Goal: Information Seeking & Learning: Learn about a topic

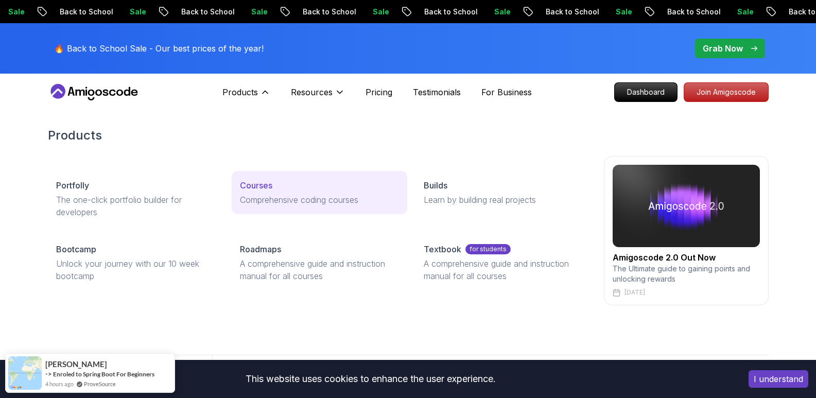
click at [264, 180] on p "Courses" at bounding box center [256, 185] width 32 height 12
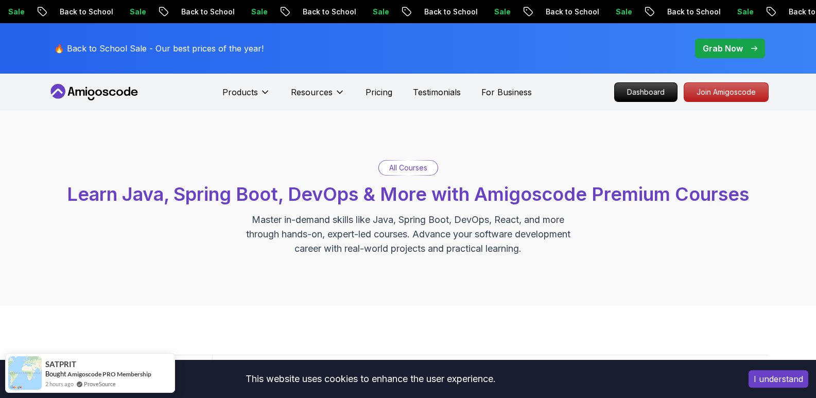
click at [411, 168] on p "All Courses" at bounding box center [408, 168] width 38 height 10
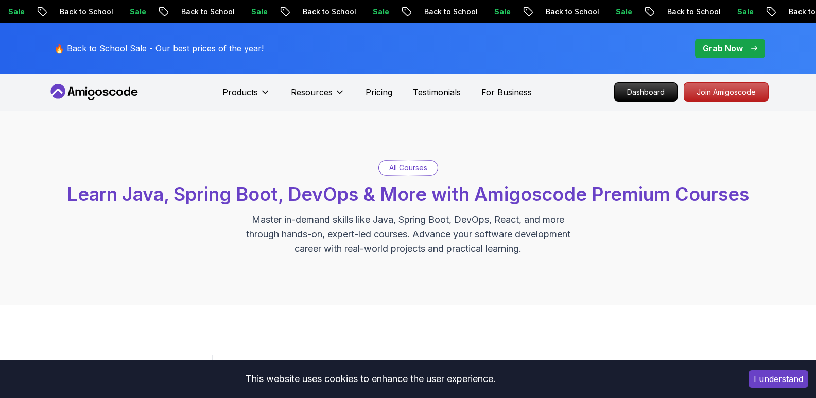
click at [739, 46] on p "Grab Now" at bounding box center [723, 48] width 40 height 12
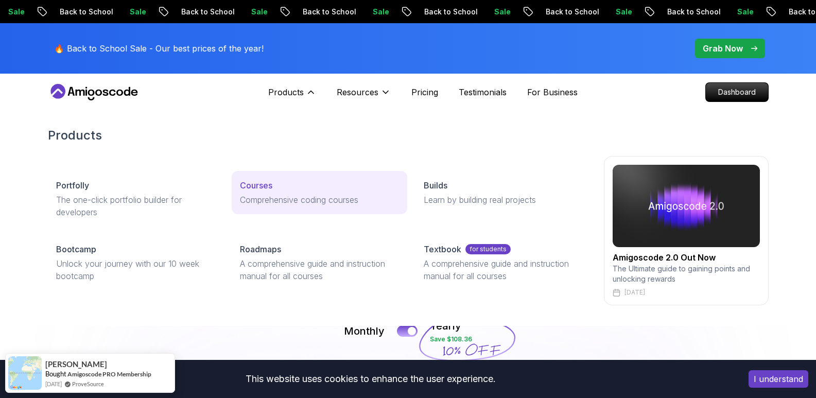
click at [241, 186] on p "Courses" at bounding box center [256, 185] width 32 height 12
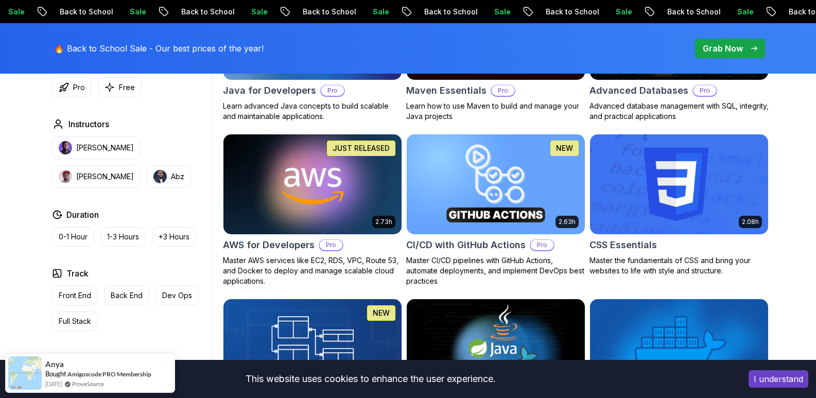
scroll to position [758, 0]
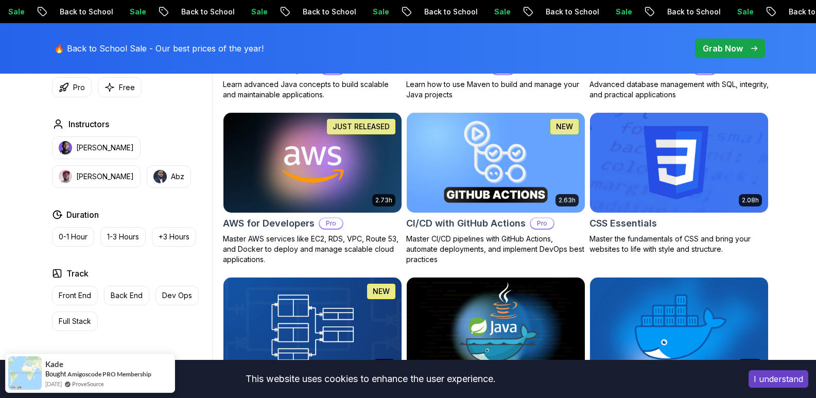
click at [493, 228] on h2 "CI/CD with GitHub Actions" at bounding box center [466, 223] width 120 height 14
